Goal: Information Seeking & Learning: Learn about a topic

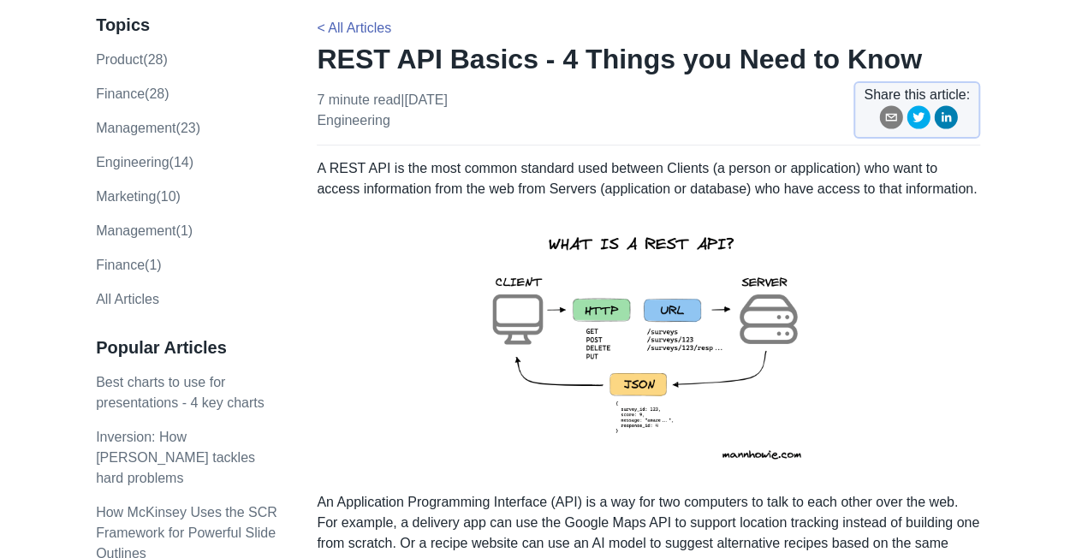
scroll to position [111, 0]
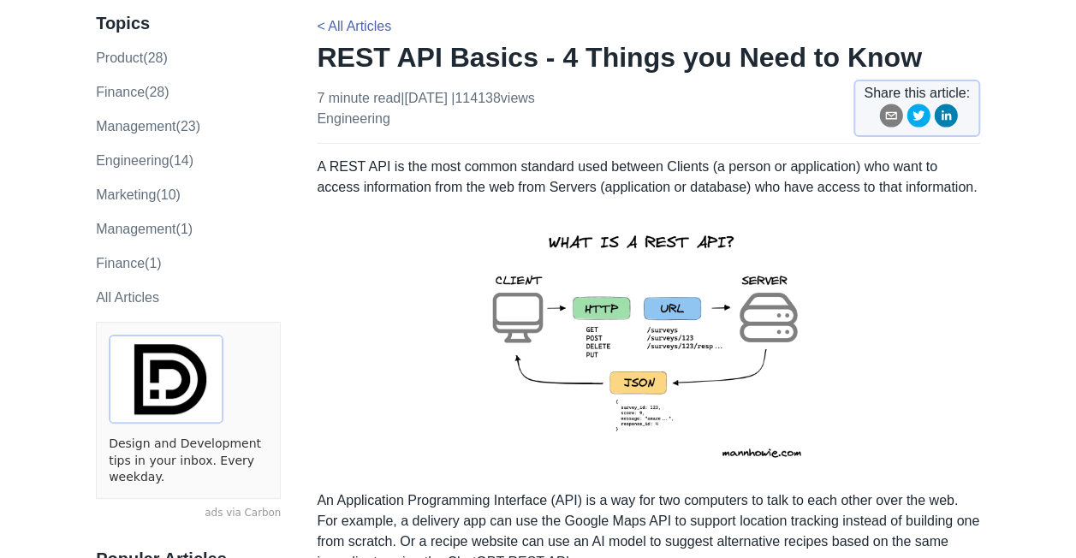
click at [635, 355] on img at bounding box center [649, 344] width 375 height 265
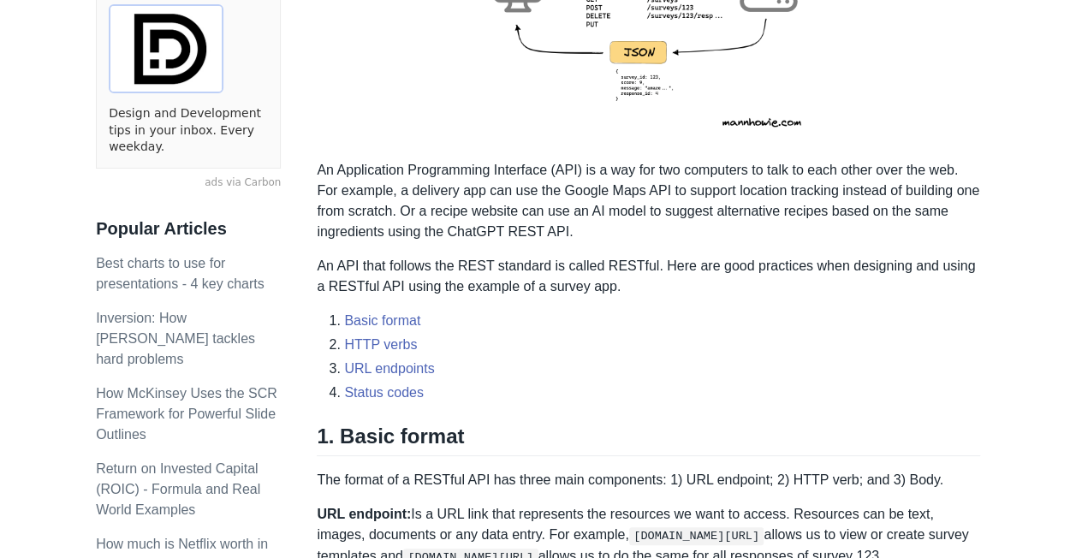
scroll to position [440, 0]
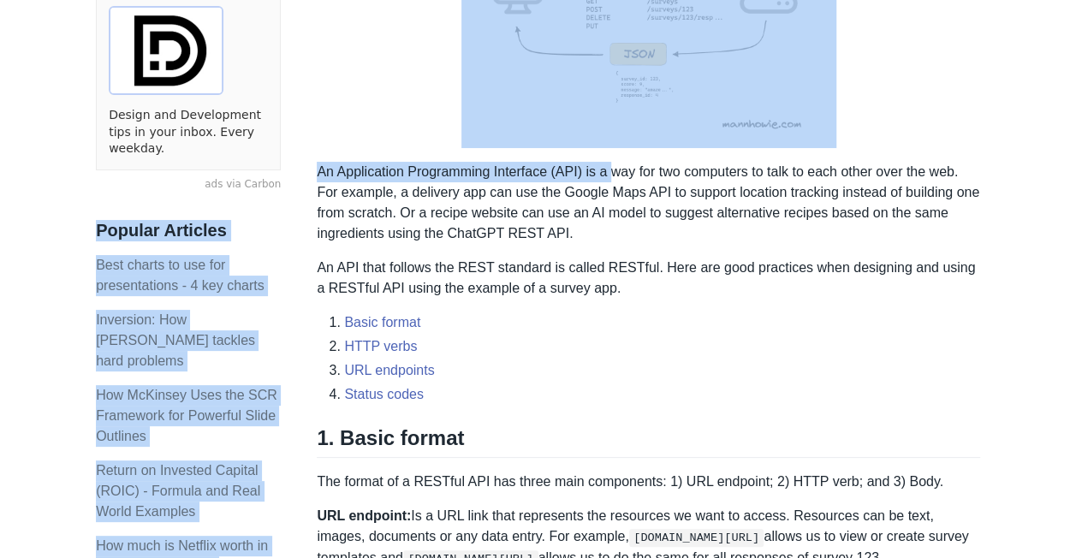
drag, startPoint x: 315, startPoint y: 170, endPoint x: 611, endPoint y: 173, distance: 296.3
click at [611, 173] on p "An Application Programming Interface (API) is a way for two computers to talk t…" at bounding box center [649, 203] width 664 height 82
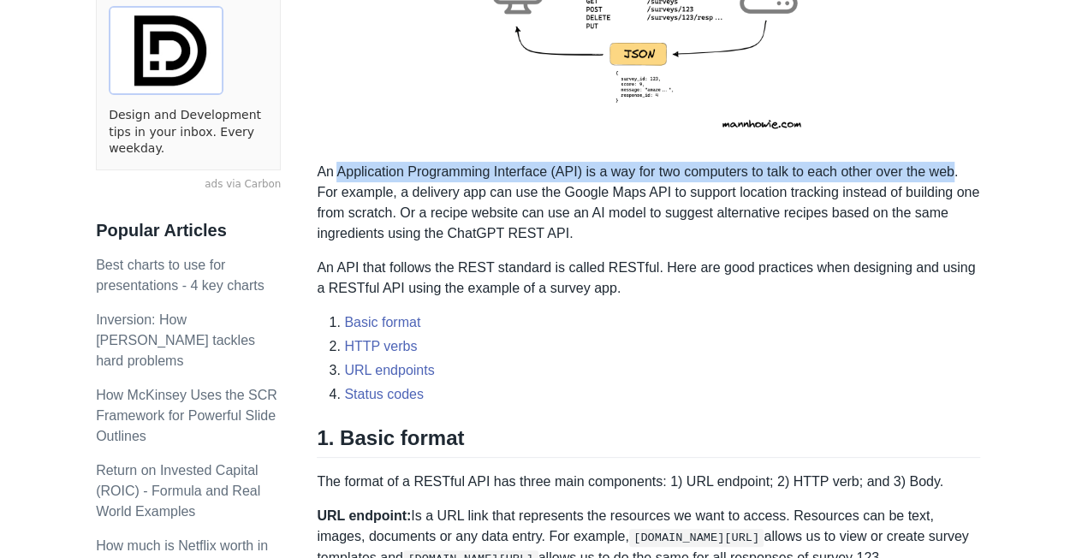
drag, startPoint x: 337, startPoint y: 170, endPoint x: 957, endPoint y: 170, distance: 620.0
click at [957, 170] on p "An Application Programming Interface (API) is a way for two computers to talk t…" at bounding box center [649, 203] width 664 height 82
copy p "Application Programming Interface (API) is a way for two computers to talk to e…"
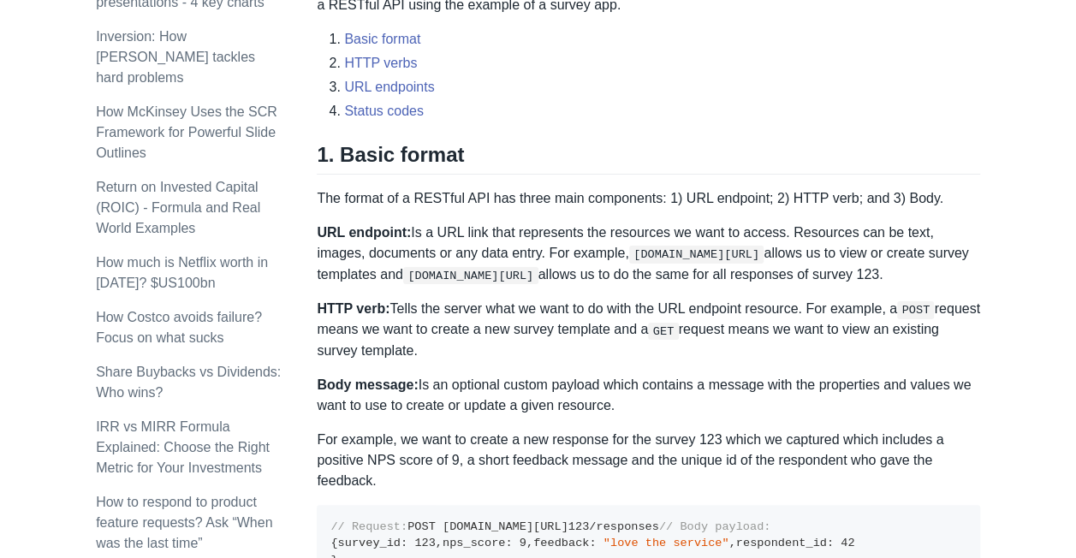
scroll to position [725, 0]
drag, startPoint x: 319, startPoint y: 198, endPoint x: 618, endPoint y: 404, distance: 363.9
copy div "The format of a RESTful API has three main components: 1) URL endpoint; 2) HTTP…"
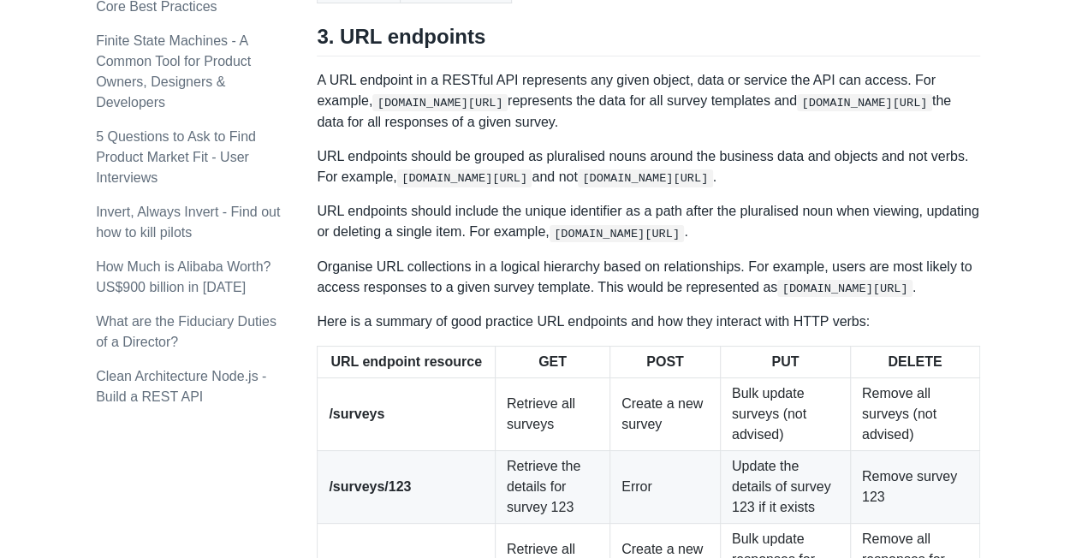
scroll to position [2098, 0]
